Goal: Task Accomplishment & Management: Use online tool/utility

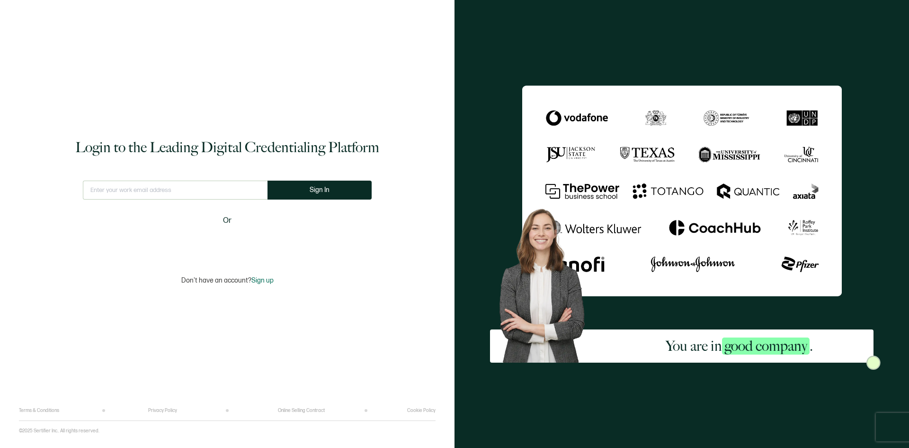
click at [158, 184] on input "text" at bounding box center [175, 189] width 185 height 19
drag, startPoint x: 157, startPoint y: 193, endPoint x: 126, endPoint y: 188, distance: 30.6
click at [126, 188] on input "text" at bounding box center [175, 189] width 185 height 19
type input "[EMAIL_ADDRESS][DATE][PERSON_NAME][MEDICAL_DATA][DOMAIN_NAME]"
click at [291, 189] on button "Sign In" at bounding box center [320, 189] width 104 height 19
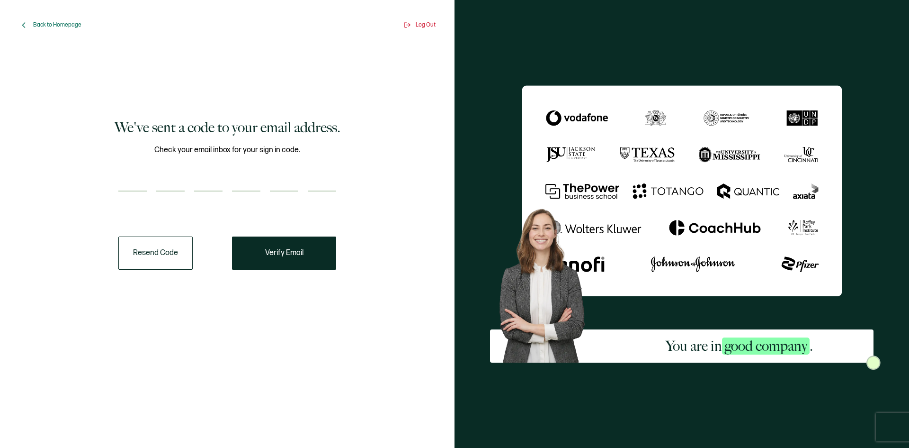
click at [124, 176] on input "number" at bounding box center [132, 181] width 28 height 19
type input "8"
type input "9"
type input "2"
type input "0"
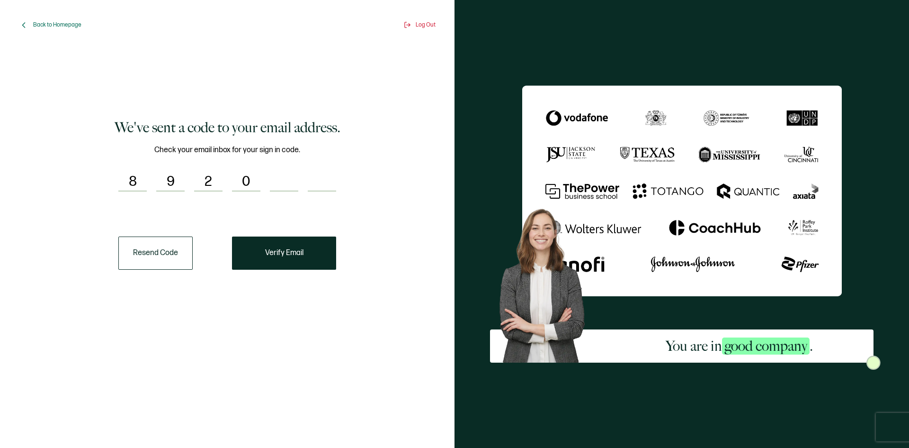
type input "2"
type input "9"
click at [283, 247] on button "Verify Email" at bounding box center [284, 252] width 104 height 33
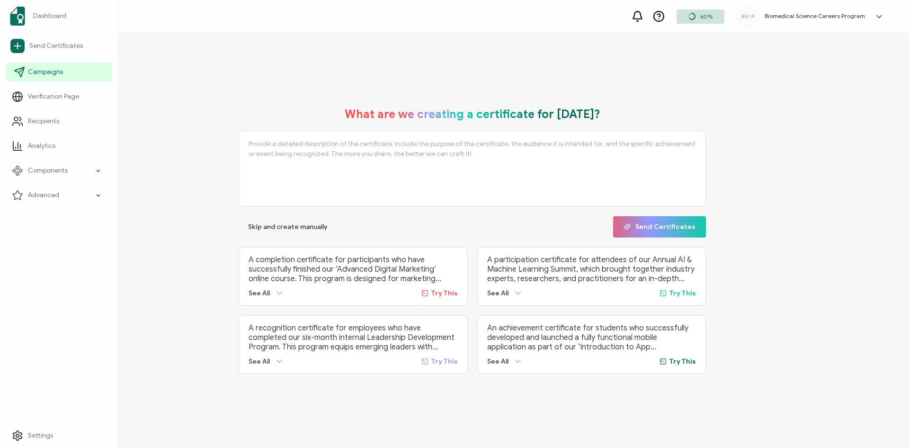
click at [18, 74] on icon at bounding box center [19, 71] width 11 height 11
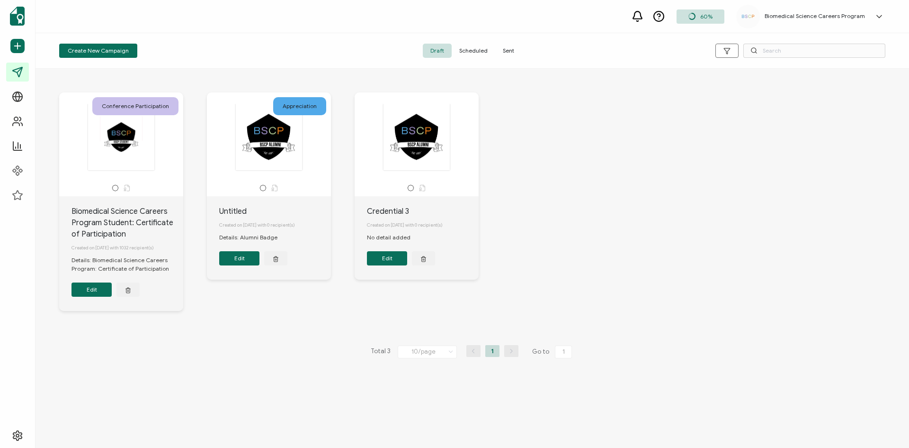
click at [115, 135] on div at bounding box center [121, 136] width 99 height 67
click at [94, 292] on button "Edit" at bounding box center [92, 289] width 40 height 14
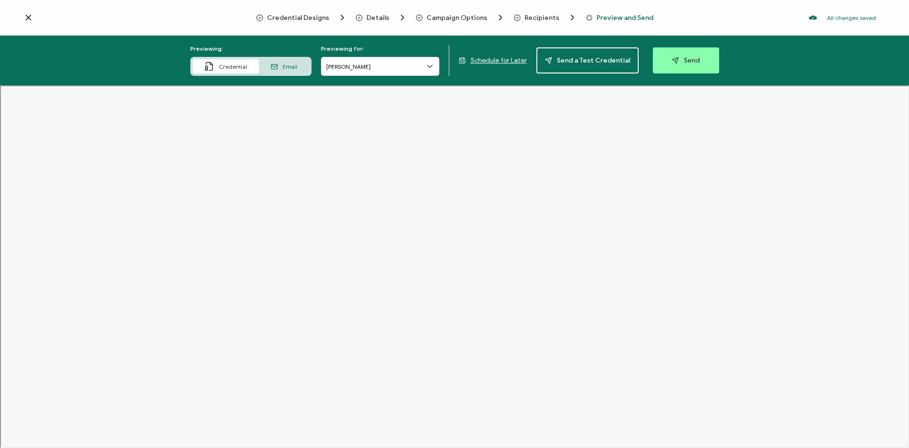
click at [432, 67] on icon at bounding box center [430, 66] width 5 height 2
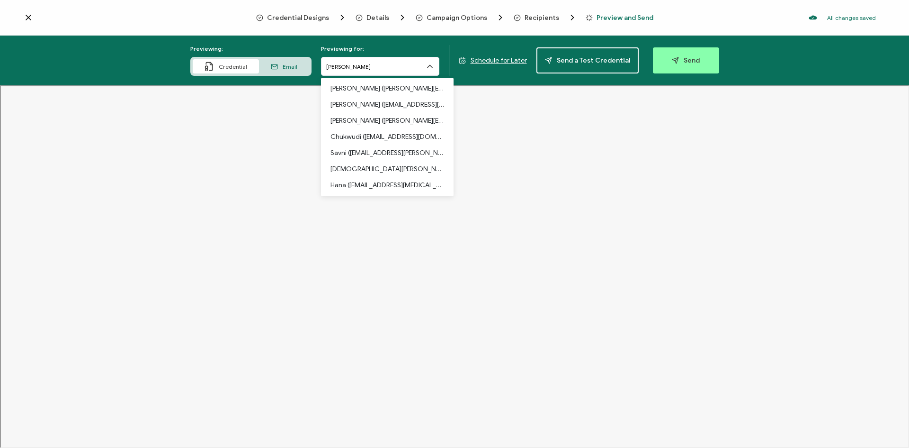
click at [456, 15] on span "Campaign Options" at bounding box center [457, 17] width 61 height 7
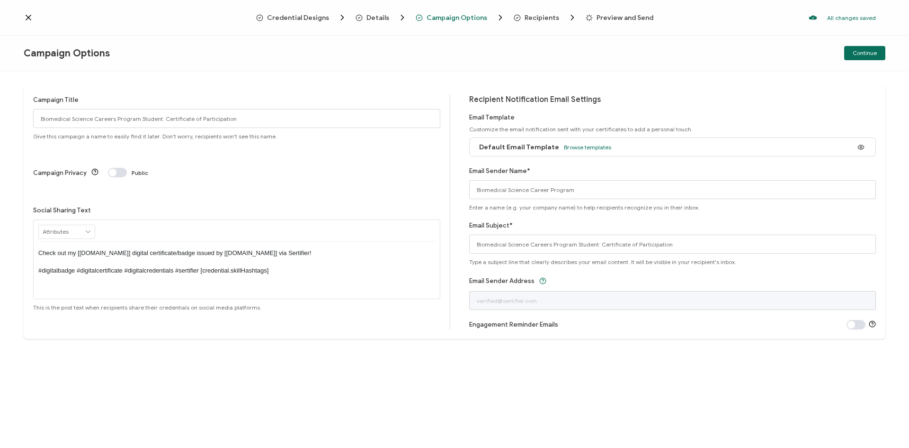
click at [527, 12] on div "Credential Designs Details Campaign Options Recipients Preview and Send All cha…" at bounding box center [454, 18] width 909 height 36
click at [528, 18] on span "Recipients" at bounding box center [542, 17] width 35 height 7
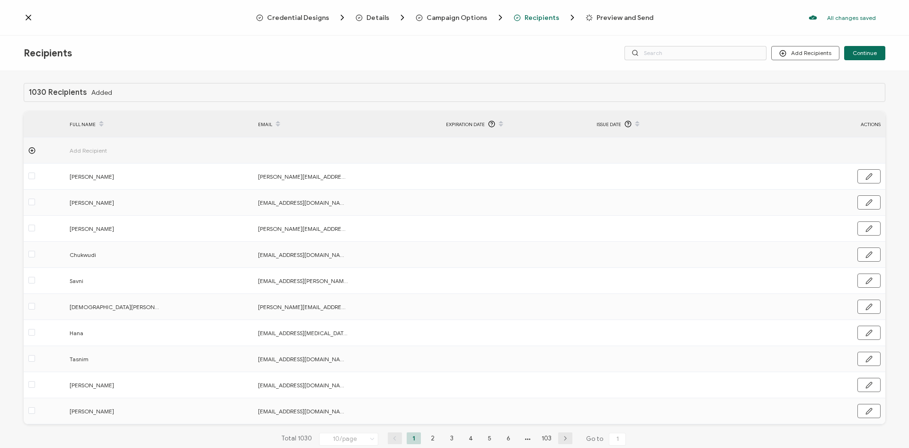
click at [32, 150] on icon at bounding box center [32, 150] width 0 height 2
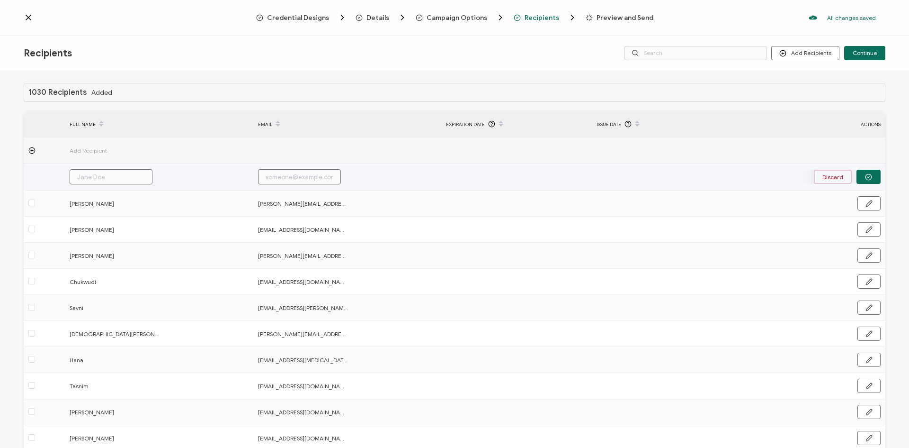
click at [831, 178] on button "Discard" at bounding box center [833, 177] width 38 height 14
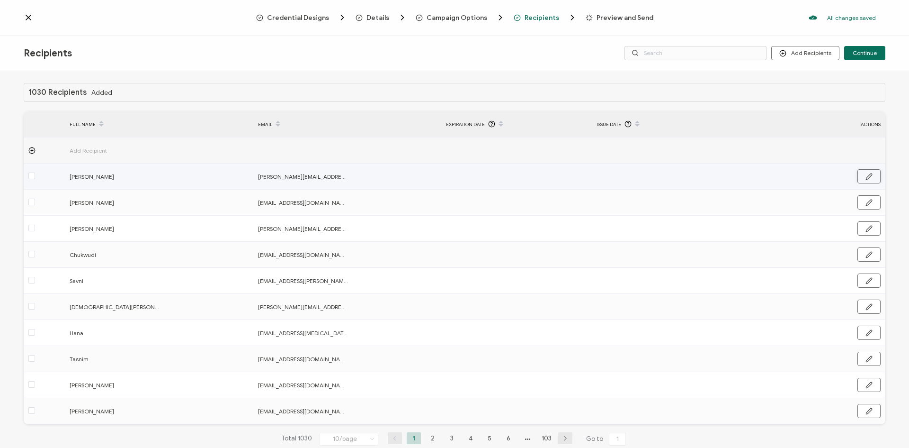
click at [861, 177] on button "button" at bounding box center [869, 176] width 23 height 14
click at [861, 176] on button "button" at bounding box center [869, 177] width 24 height 14
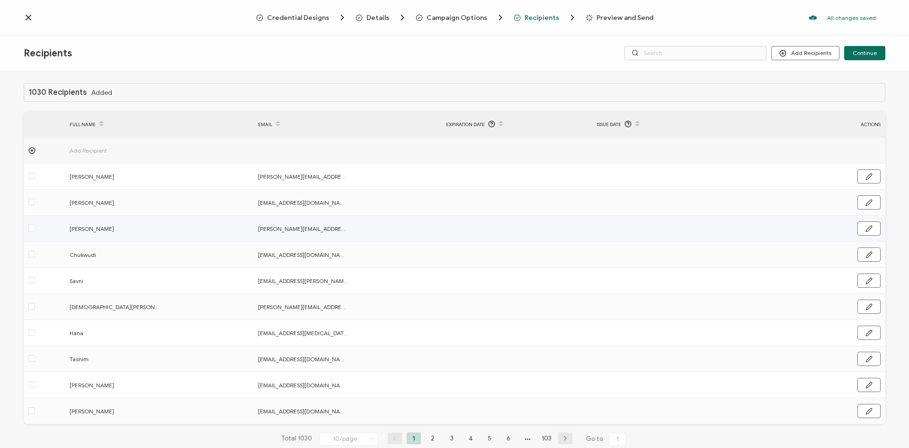
scroll to position [24, 0]
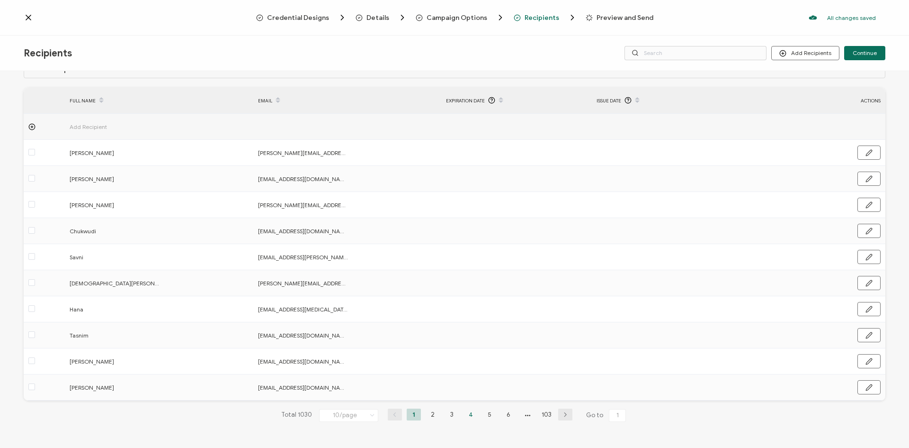
click at [468, 415] on li "4" at bounding box center [471, 414] width 14 height 12
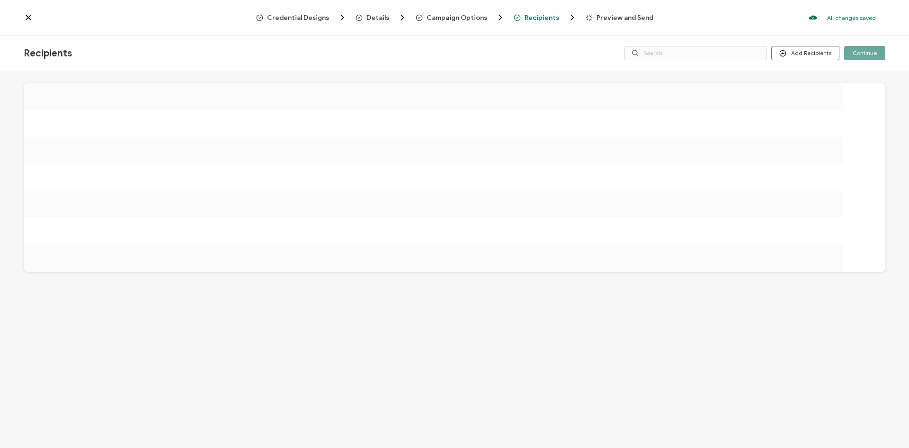
scroll to position [0, 0]
